Goal: Information Seeking & Learning: Learn about a topic

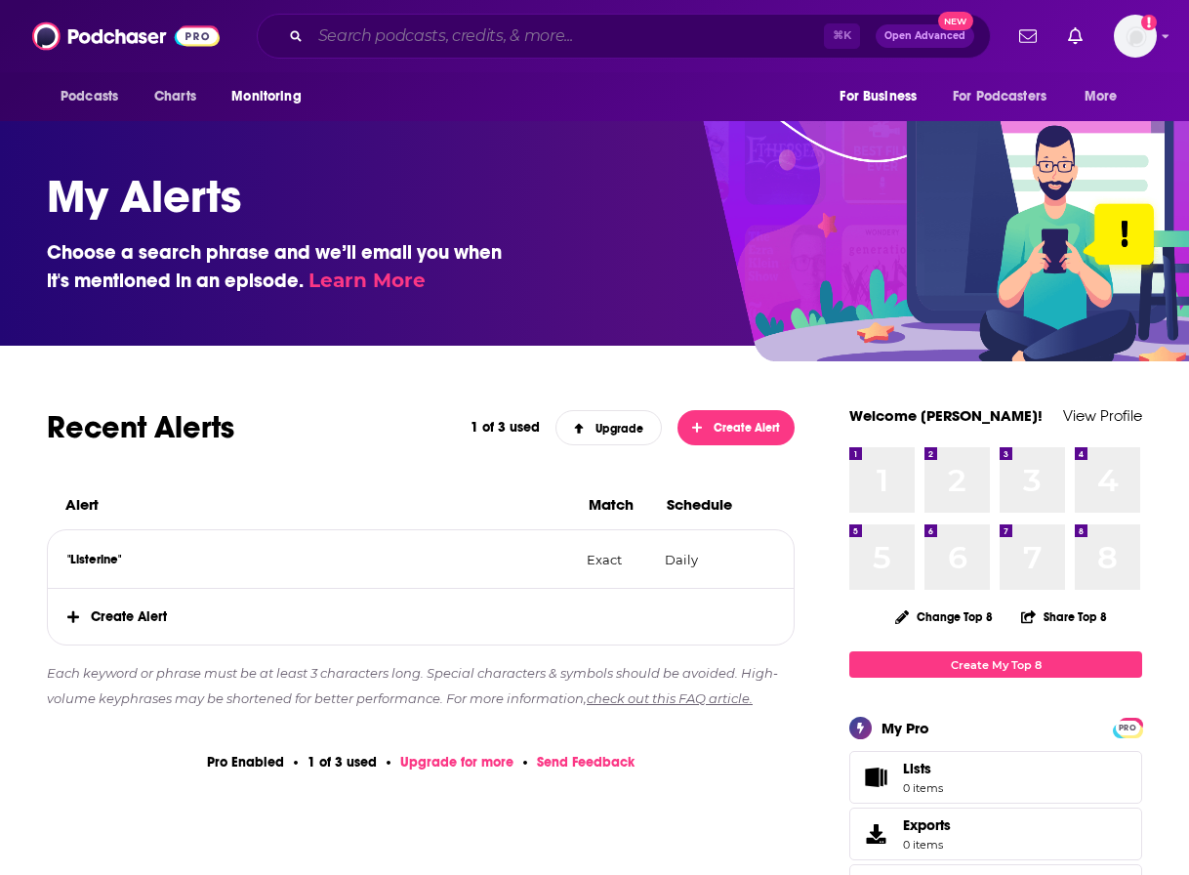
click at [407, 47] on input "Search podcasts, credits, & more..." at bounding box center [568, 36] width 514 height 31
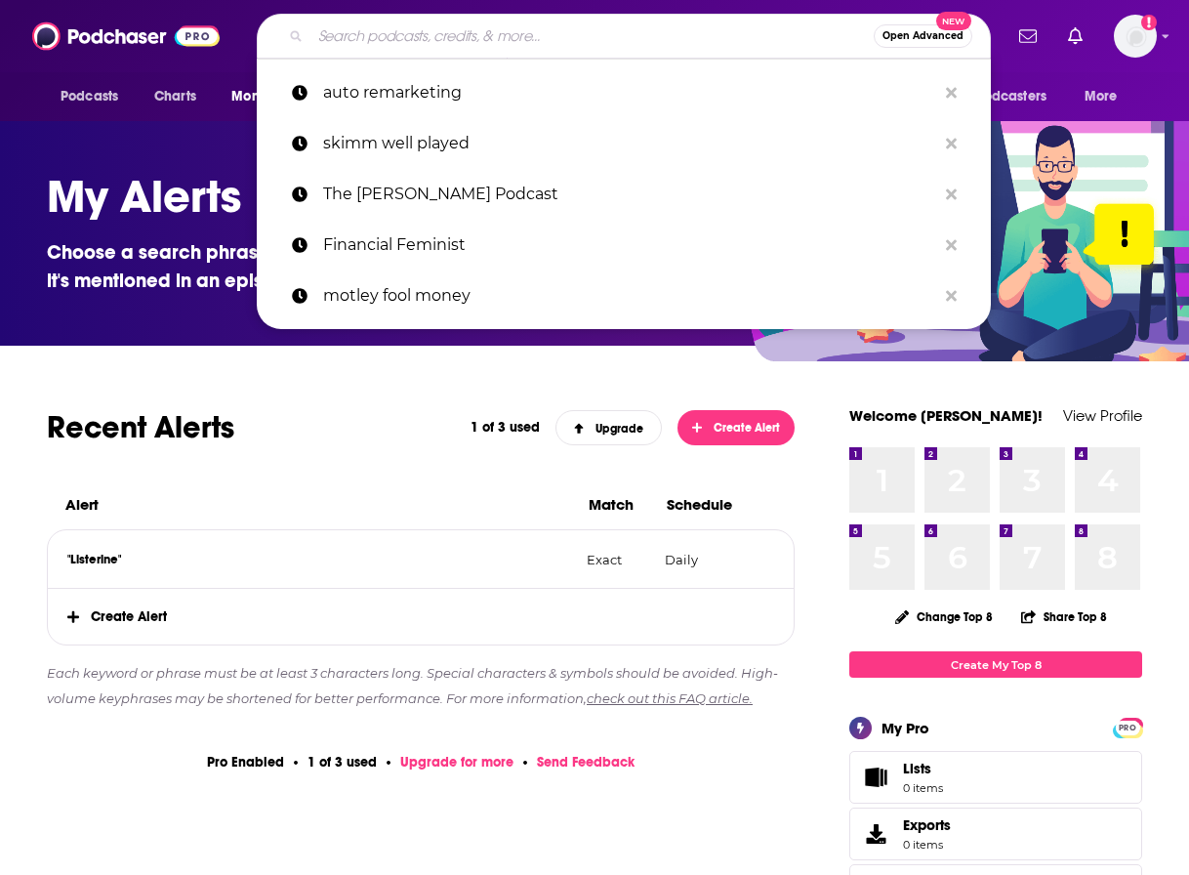
paste input "Clinician’s Brief"
type input "Clinician’s Brief"
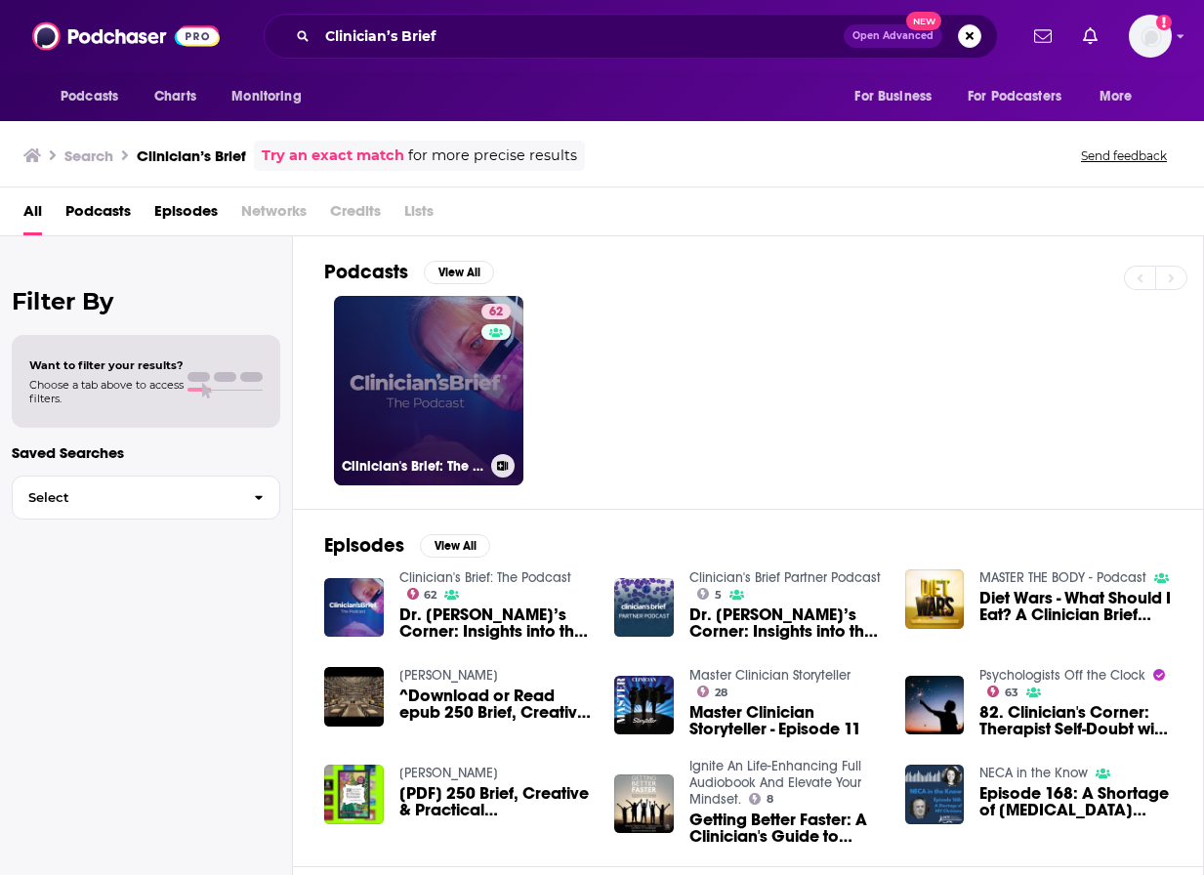
click at [396, 403] on link "62 Clinician's Brief: The Podcast" at bounding box center [428, 390] width 189 height 189
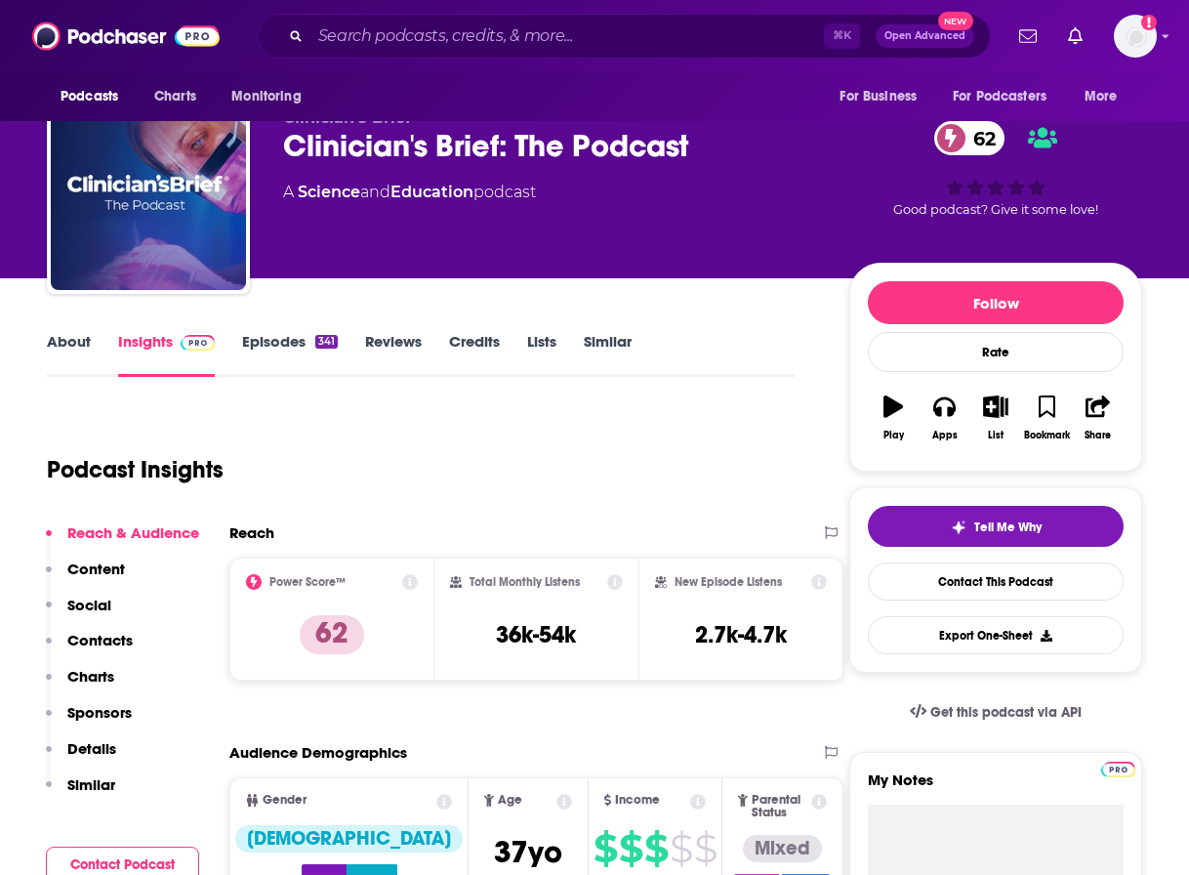
scroll to position [60, 0]
